Goal: Navigation & Orientation: Find specific page/section

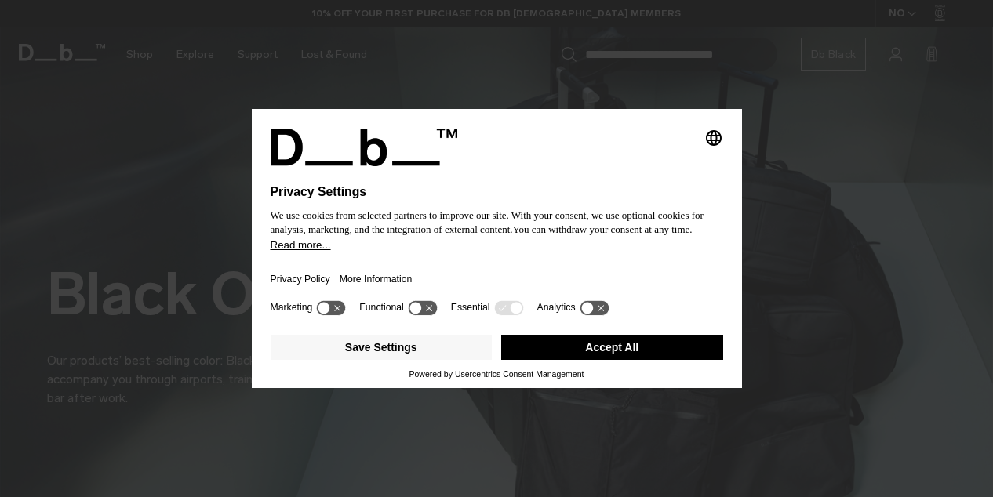
click at [671, 340] on button "Accept All" at bounding box center [612, 347] width 222 height 25
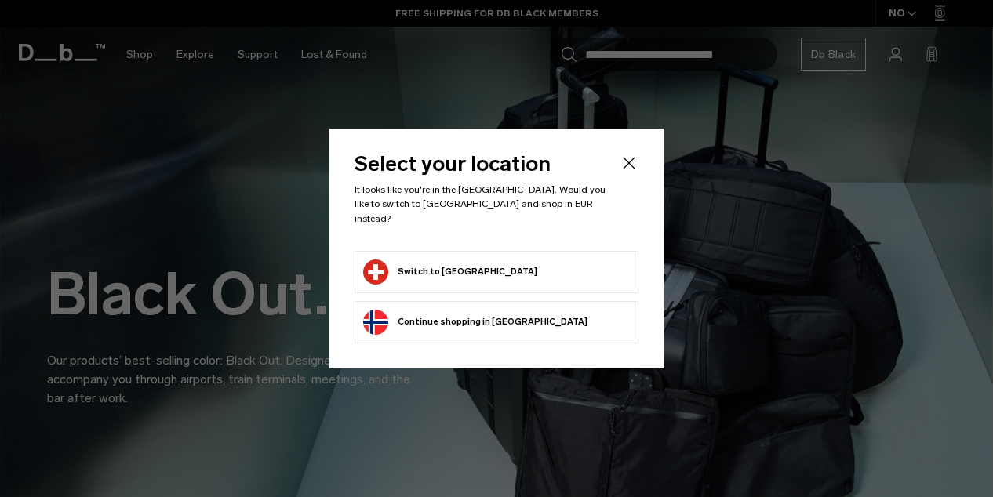
click at [455, 260] on button "Switch to Switzerland" at bounding box center [450, 272] width 174 height 25
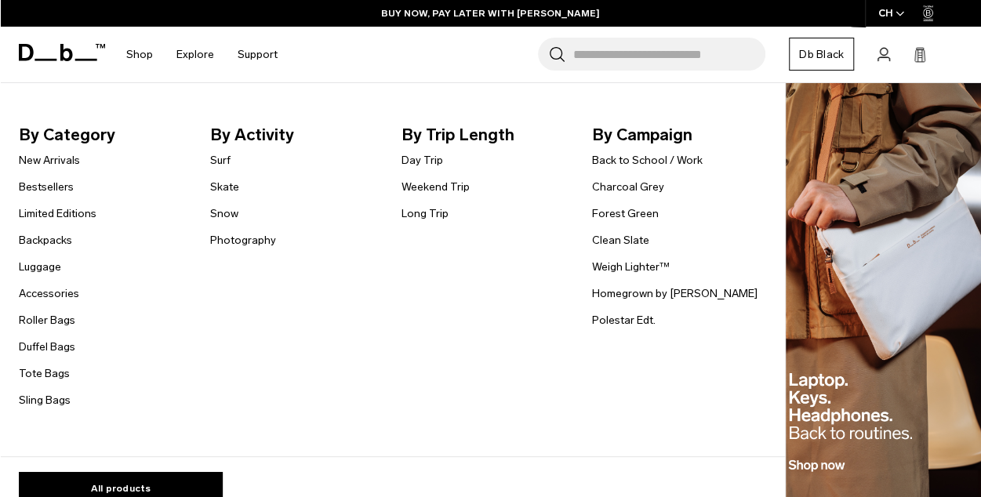
click at [44, 320] on link "Roller Bags" at bounding box center [47, 320] width 56 height 16
click at [44, 267] on link "Luggage" at bounding box center [40, 267] width 42 height 16
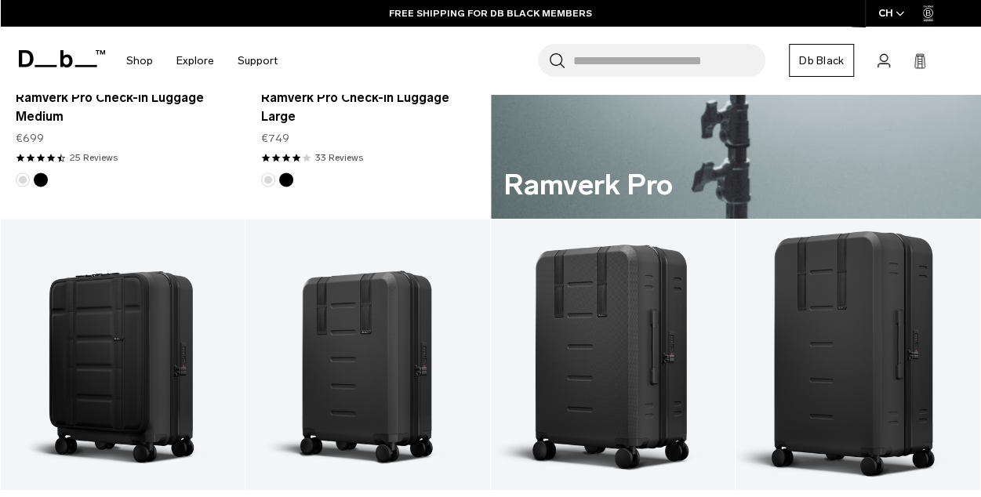
scroll to position [784, 0]
